Goal: Transaction & Acquisition: Purchase product/service

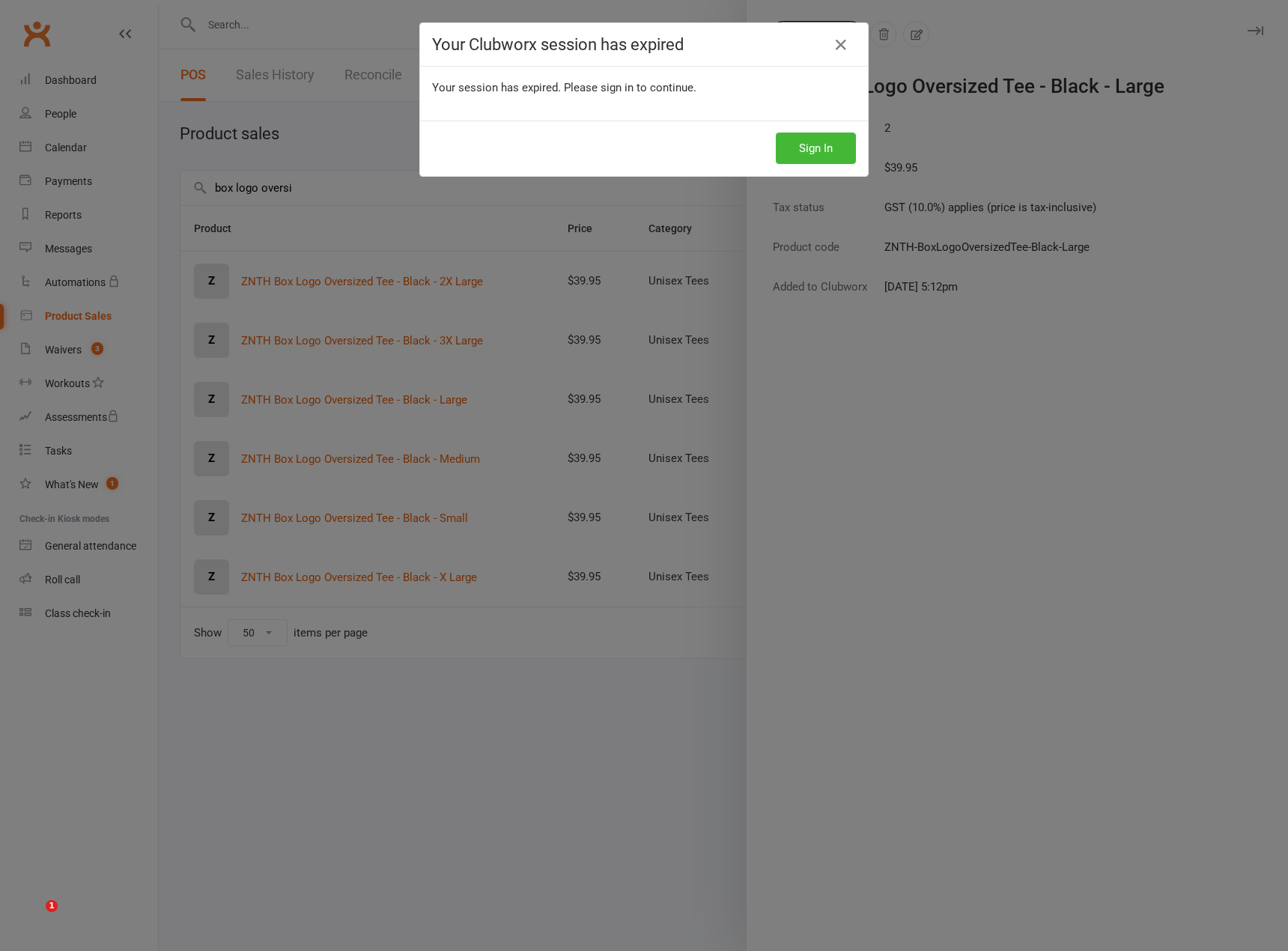
select select "50"
click at [837, 42] on icon at bounding box center [841, 44] width 18 height 18
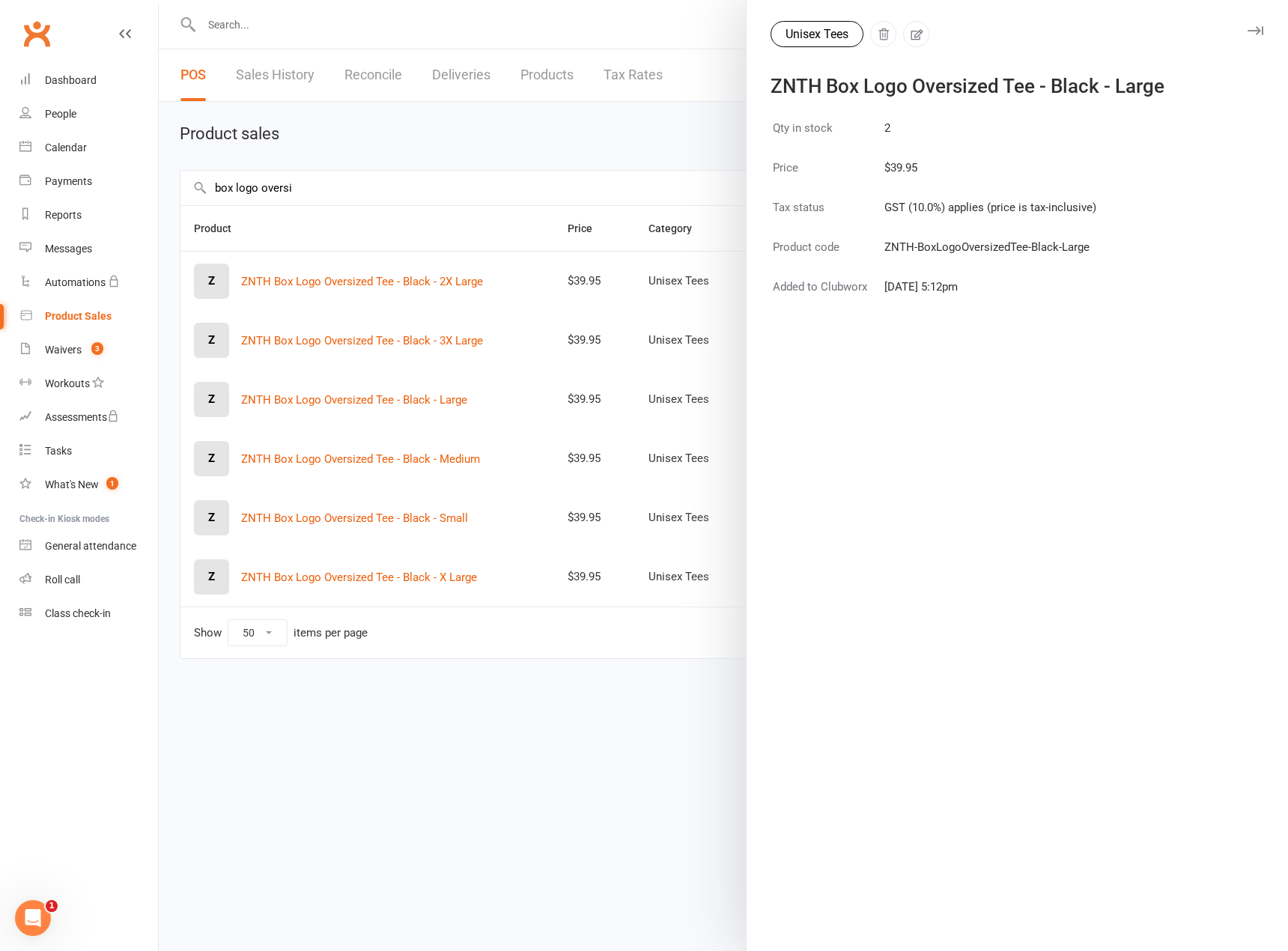
click at [836, 40] on button "Unisex Tees" at bounding box center [816, 34] width 93 height 26
click at [270, 192] on div at bounding box center [723, 475] width 1129 height 951
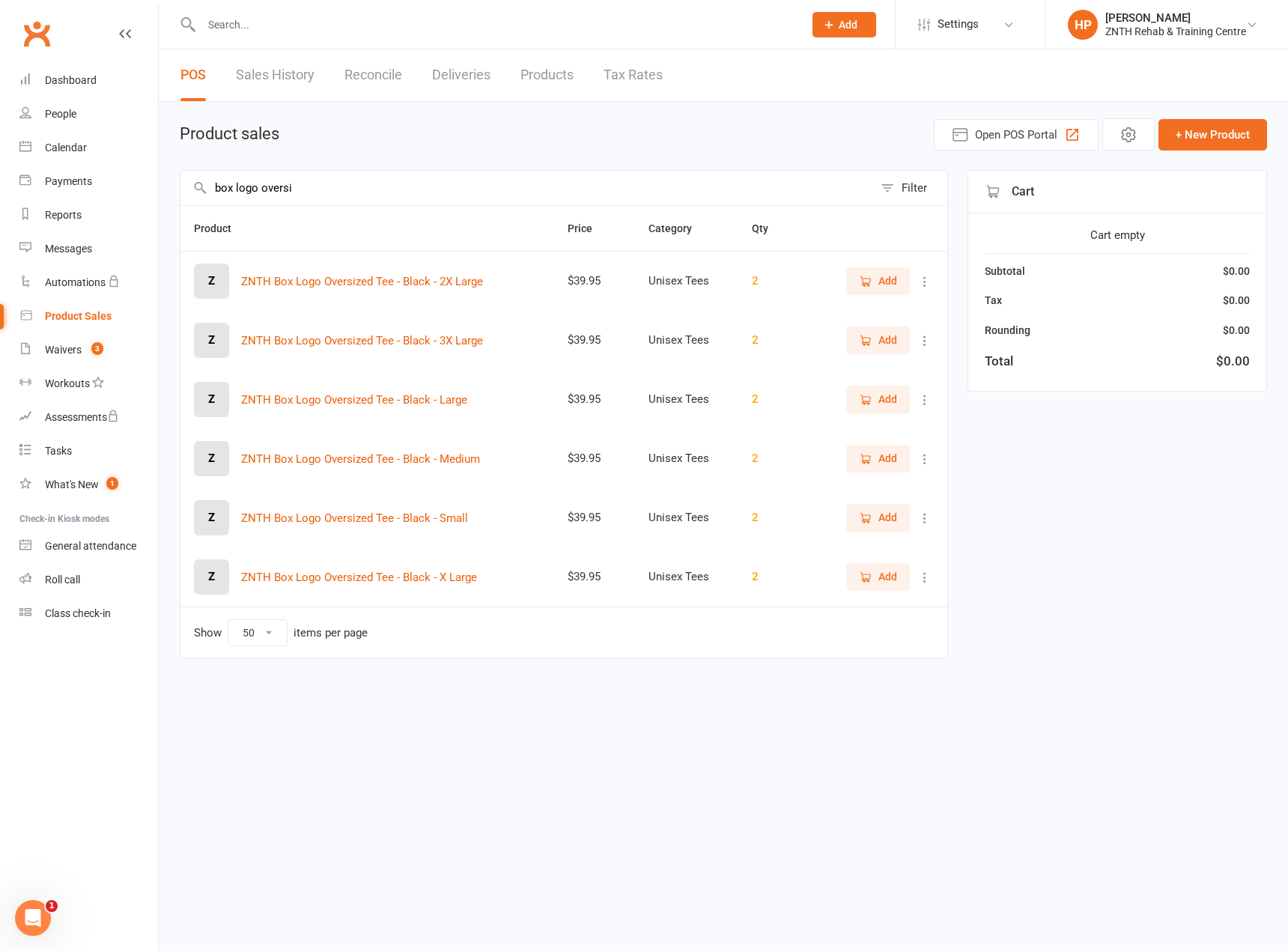
click at [325, 187] on input "box logo oversi" at bounding box center [526, 188] width 693 height 35
click at [332, 188] on input "box logo oversi" at bounding box center [526, 188] width 693 height 35
click at [411, 196] on input "box logo oversi" at bounding box center [526, 188] width 693 height 35
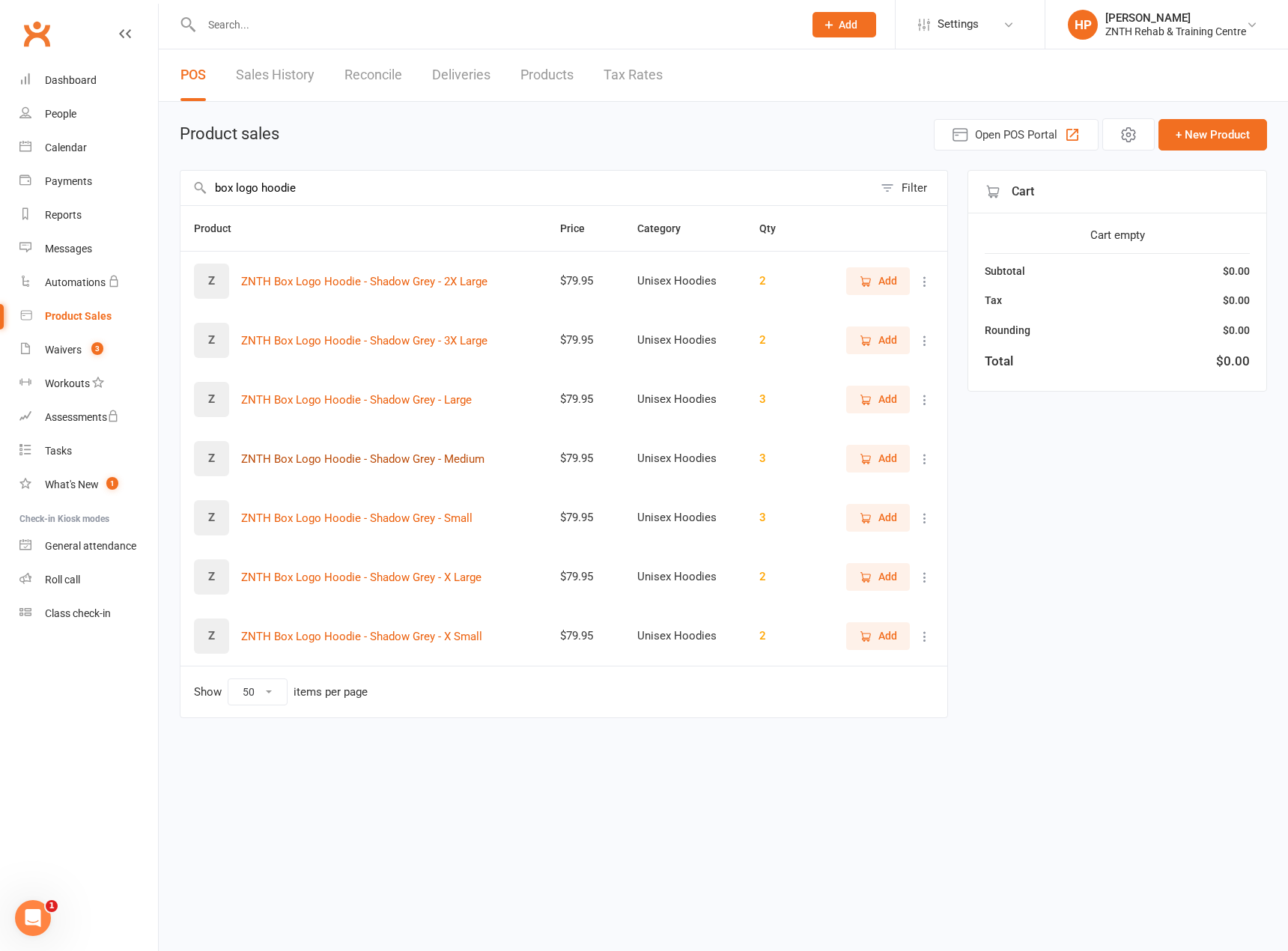
type input "box logo hoodie"
click at [422, 455] on button "ZNTH Box Logo Hoodie - Shadow Grey - Medium" at bounding box center [362, 459] width 244 height 18
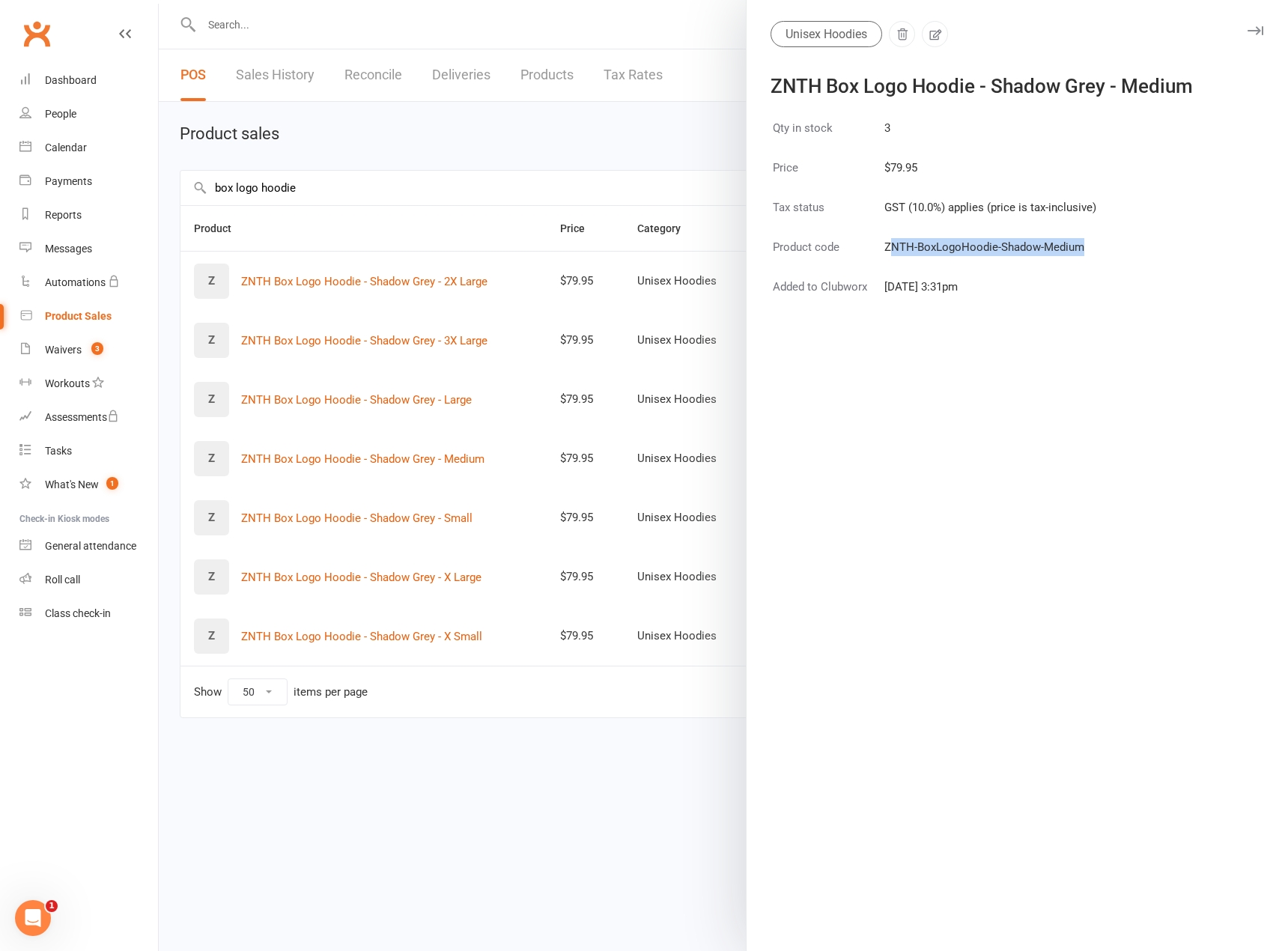
drag, startPoint x: 1079, startPoint y: 250, endPoint x: 883, endPoint y: 251, distance: 196.0
click at [883, 251] on td "ZNTH-BoxLogoHoodie-Shadow-Medium" at bounding box center [990, 257] width 213 height 38
click at [885, 250] on td "ZNTH-BoxLogoHoodie-Shadow-Medium" at bounding box center [990, 257] width 213 height 38
drag, startPoint x: 881, startPoint y: 251, endPoint x: 1090, endPoint y: 252, distance: 209.0
click at [1090, 252] on td "ZNTH-BoxLogoHoodie-Shadow-Medium" at bounding box center [990, 257] width 213 height 38
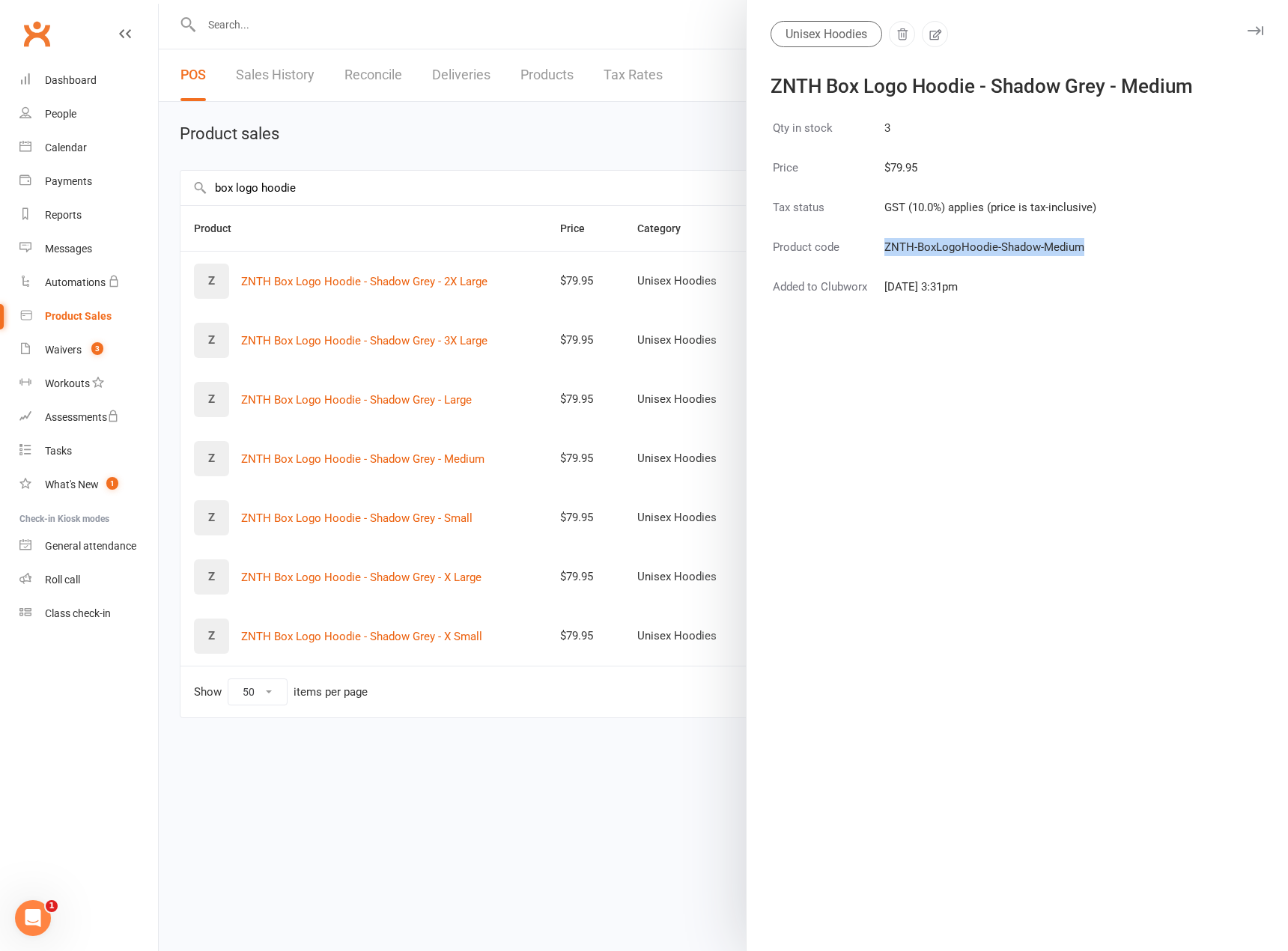
copy td "ZNTH-BoxLogoHoodie-Shadow-Medium"
click at [446, 338] on div at bounding box center [723, 475] width 1129 height 951
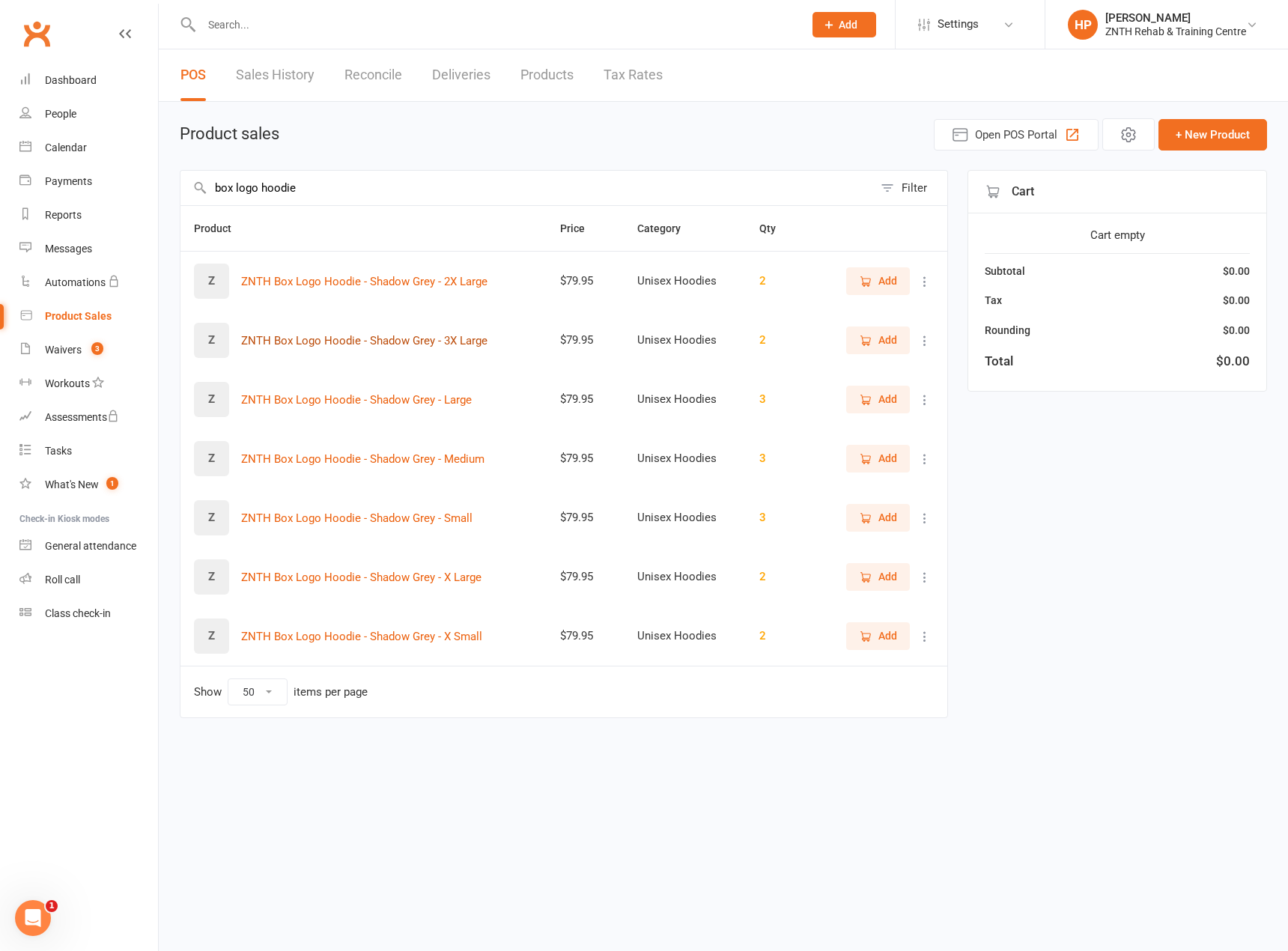
click at [445, 338] on button "ZNTH Box Logo Hoodie - Shadow Grey - 3X Large" at bounding box center [364, 341] width 246 height 18
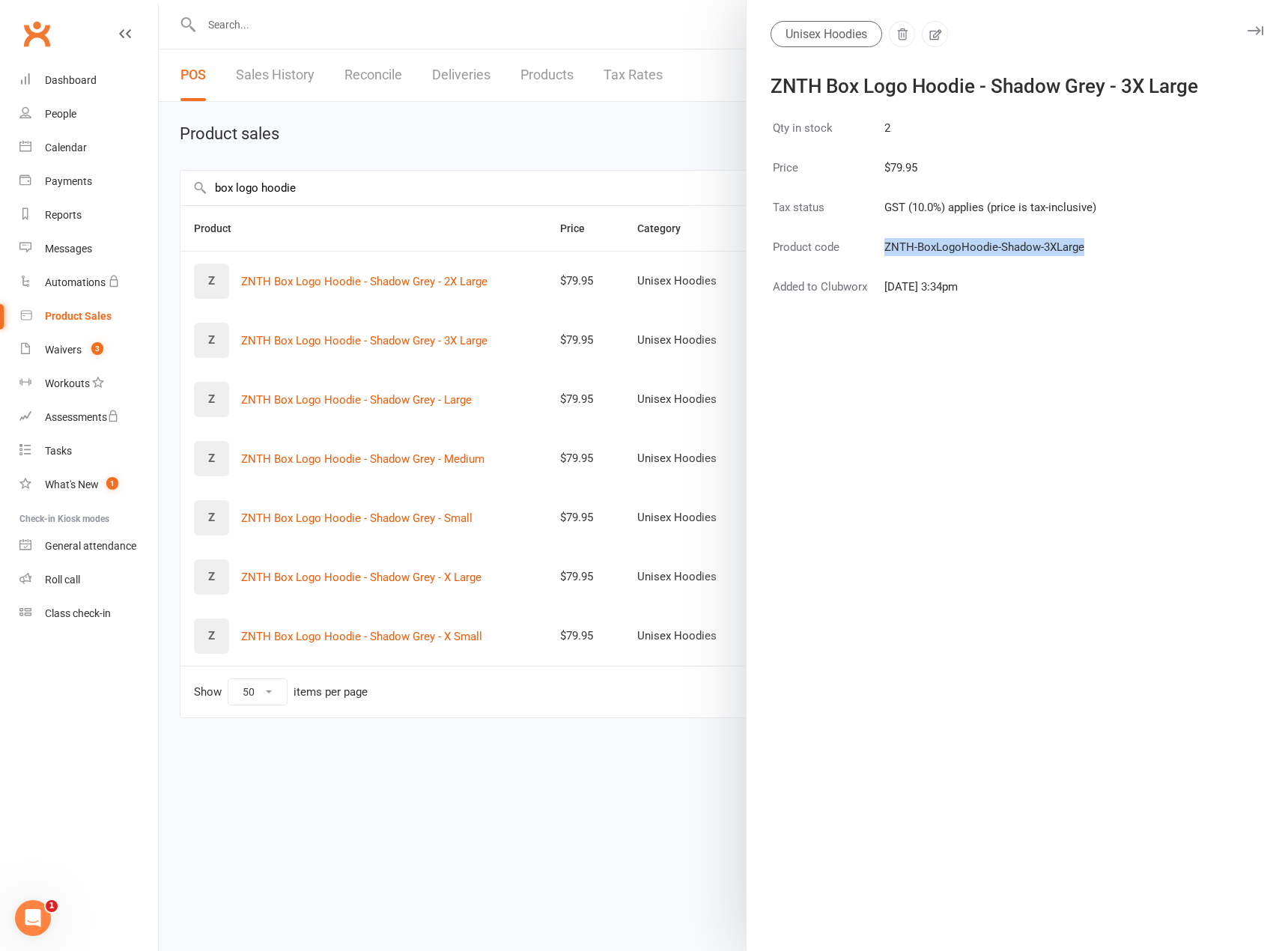
drag, startPoint x: 880, startPoint y: 249, endPoint x: 1076, endPoint y: 251, distance: 196.0
click at [1076, 251] on td "ZNTH-BoxLogoHoodie-Shadow-3XLarge" at bounding box center [990, 257] width 213 height 38
copy td "ZNTH-BoxLogoHoodie-Shadow-3XLarge"
